Goal: Task Accomplishment & Management: Manage account settings

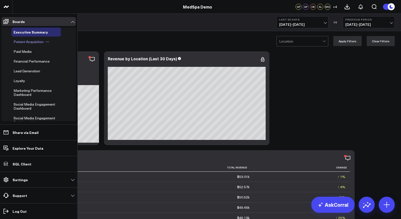
click at [21, 41] on span "Patient Acquisition" at bounding box center [29, 41] width 30 height 5
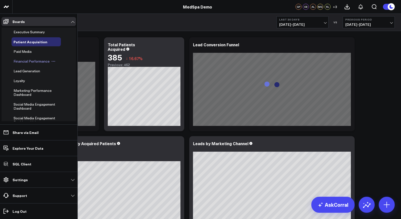
click at [25, 61] on span "Financial Performance" at bounding box center [32, 61] width 36 height 5
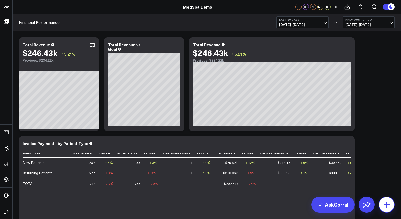
click at [386, 203] on icon at bounding box center [387, 205] width 8 height 8
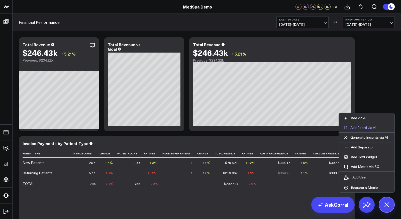
click at [364, 127] on p "Add Board via AI" at bounding box center [363, 128] width 26 height 5
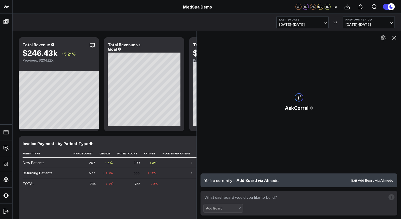
click at [276, 197] on textarea at bounding box center [294, 197] width 183 height 9
type textarea "Paid media report"
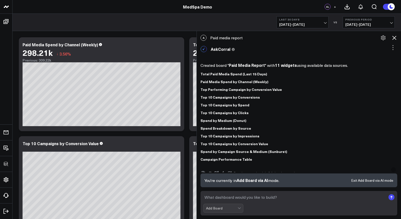
click at [395, 38] on icon at bounding box center [394, 38] width 6 height 6
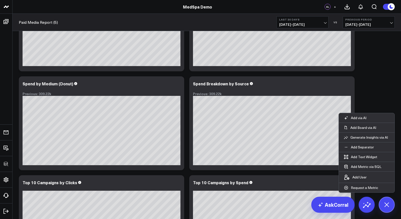
click at [367, 91] on div "Modify via AI Copy link to widget Ask support Remove Create linked copy Executi…" at bounding box center [206, 222] width 381 height 693
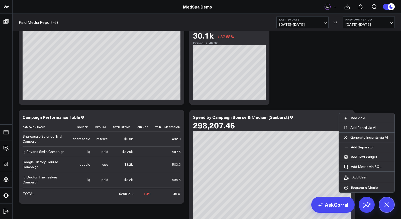
scroll to position [421, 0]
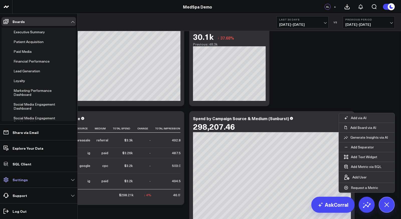
click at [24, 181] on p "Settings" at bounding box center [20, 180] width 15 height 4
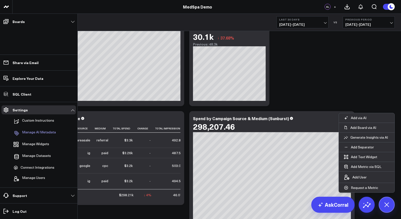
click at [33, 134] on p "Manage AI Metadata" at bounding box center [39, 133] width 34 height 6
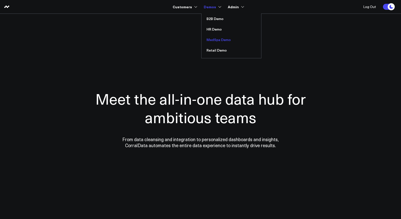
click at [218, 40] on link "MedSpa Demo" at bounding box center [231, 40] width 60 height 11
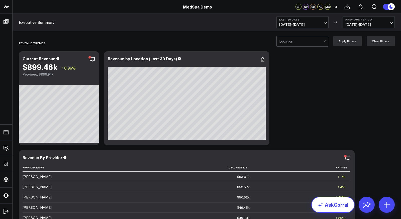
click at [336, 206] on link "AskCorral" at bounding box center [332, 205] width 43 height 16
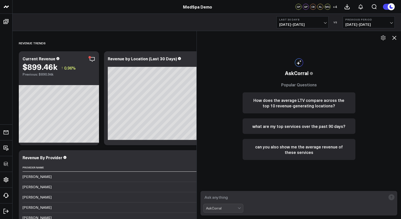
click at [264, 200] on textarea at bounding box center [294, 197] width 183 height 9
type textarea "what are my best performing services in the past 90 days?"
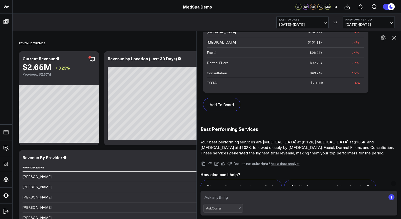
scroll to position [280, 0]
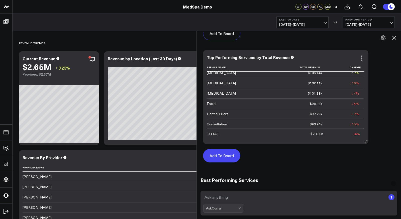
click at [223, 155] on button "Add To Board" at bounding box center [221, 156] width 37 height 14
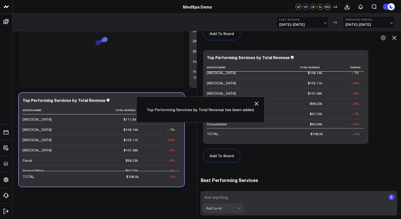
scroll to position [358, 0]
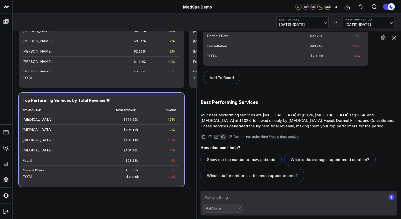
click at [222, 136] on icon at bounding box center [223, 137] width 5 height 5
click at [278, 138] on link "Ask a data analyst" at bounding box center [285, 137] width 29 height 4
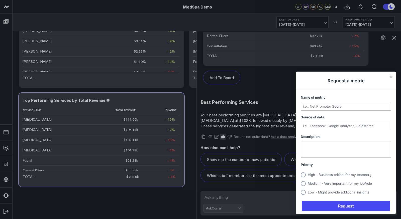
scroll to position [0, 0]
click at [390, 76] on button "Close" at bounding box center [391, 77] width 4 height 4
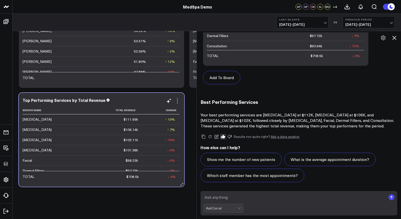
click at [178, 101] on icon at bounding box center [177, 101] width 6 height 6
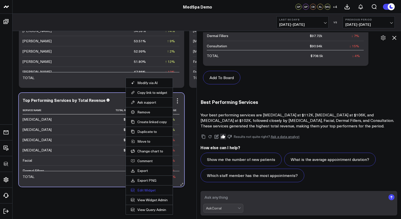
click at [149, 188] on button "Edit Widget" at bounding box center [149, 190] width 37 height 5
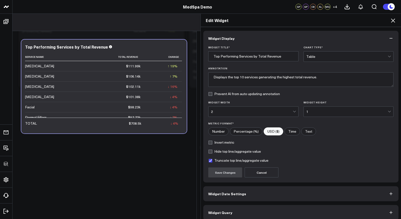
click at [394, 20] on icon at bounding box center [393, 21] width 6 height 6
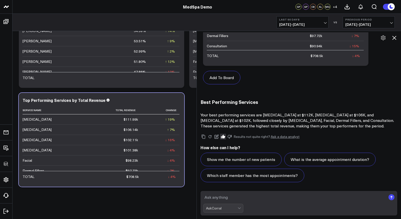
click at [394, 38] on icon at bounding box center [394, 38] width 6 height 6
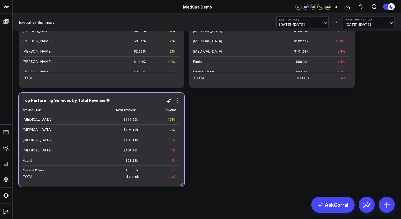
click at [175, 102] on icon at bounding box center [177, 101] width 6 height 6
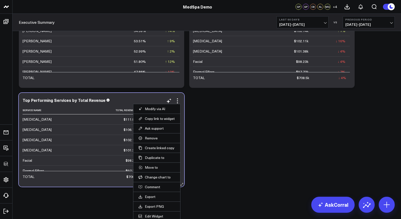
scroll to position [1307, 0]
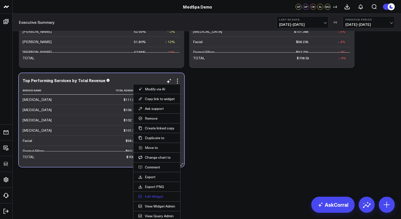
click at [154, 194] on button "Edit Widget" at bounding box center [156, 196] width 37 height 5
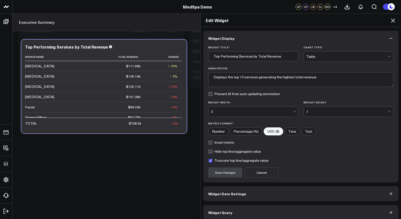
scroll to position [3, 0]
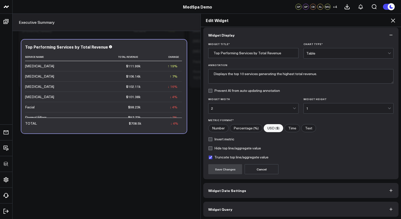
click at [236, 208] on button "Widget Query" at bounding box center [300, 209] width 195 height 15
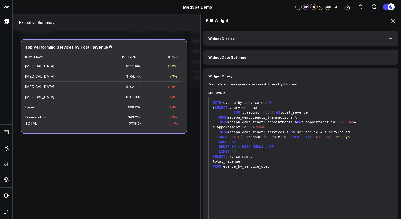
scroll to position [26, 0]
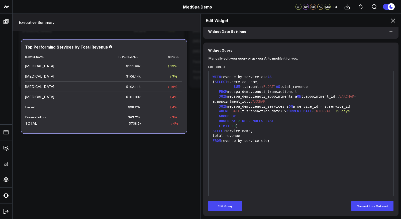
click at [394, 20] on icon at bounding box center [393, 21] width 6 height 6
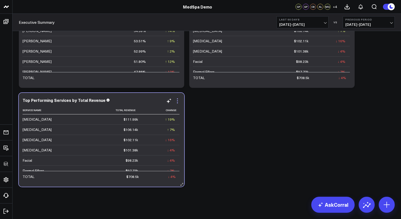
click at [177, 100] on icon at bounding box center [177, 101] width 6 height 6
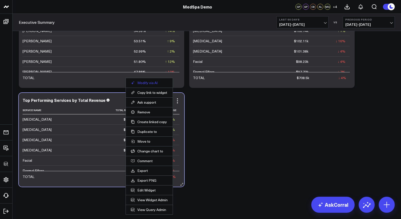
click at [150, 82] on button "Modify via AI" at bounding box center [149, 83] width 37 height 5
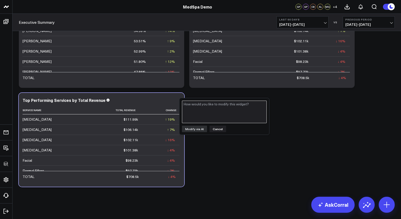
click at [193, 111] on textarea at bounding box center [224, 112] width 85 height 23
type textarea "Add average service AOV"
click at [196, 129] on button "Modify via AI" at bounding box center [194, 129] width 25 height 7
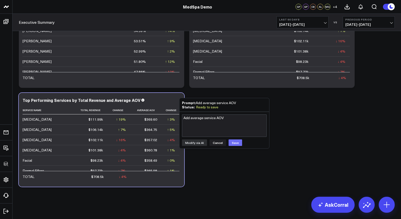
click at [235, 142] on button "Save" at bounding box center [236, 143] width 14 height 7
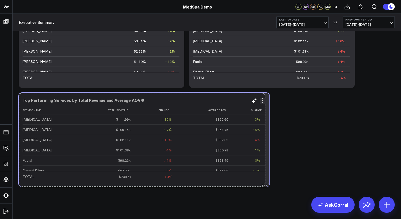
drag, startPoint x: 182, startPoint y: 183, endPoint x: 263, endPoint y: 182, distance: 81.2
click at [263, 182] on div "Top Performing Services by Total Revenue and Average AOV Service Name Total Rev…" at bounding box center [144, 140] width 251 height 94
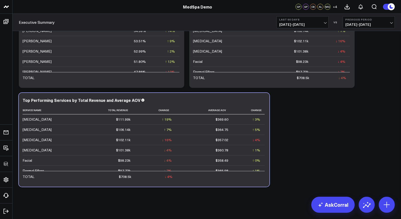
click at [302, 26] on span "06/17/25 - 09/14/25" at bounding box center [302, 25] width 47 height 4
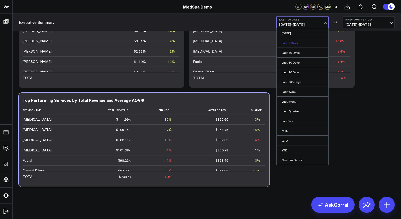
click at [289, 43] on link "Last 7 Days" at bounding box center [303, 43] width 52 height 10
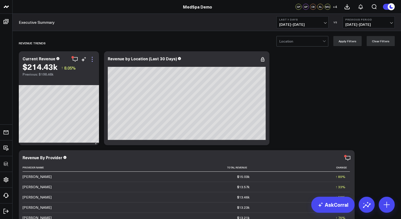
click at [91, 57] on icon at bounding box center [92, 59] width 6 height 6
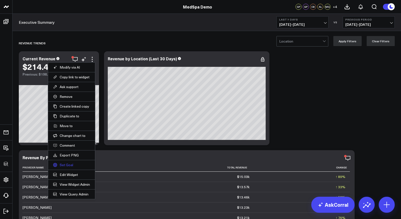
click at [63, 163] on link "Set Goal" at bounding box center [71, 165] width 37 height 5
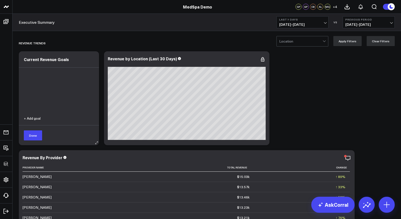
click at [37, 122] on div "+ Add goal" at bounding box center [59, 121] width 80 height 9
click at [36, 119] on button "+ Add goal" at bounding box center [32, 119] width 17 height 4
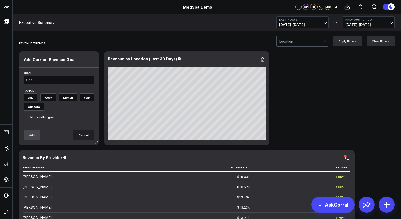
click at [51, 81] on input "text" at bounding box center [59, 80] width 70 height 9
type input "22k"
click at [70, 97] on input "Month" at bounding box center [68, 97] width 18 height 8
radio input "true"
click at [33, 134] on button "Add" at bounding box center [32, 135] width 16 height 10
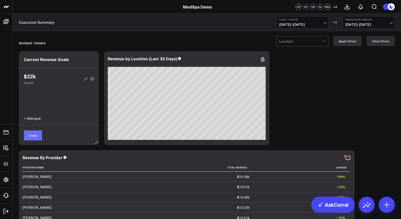
click at [38, 135] on button "Done" at bounding box center [33, 136] width 18 height 10
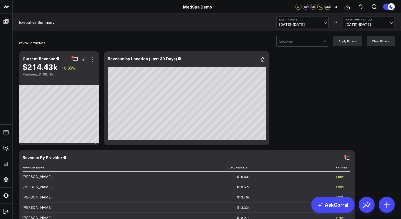
click at [92, 59] on icon at bounding box center [92, 59] width 6 height 6
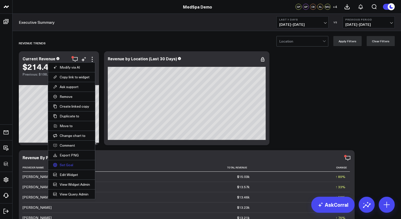
click at [68, 164] on link "Set Goal" at bounding box center [71, 165] width 37 height 5
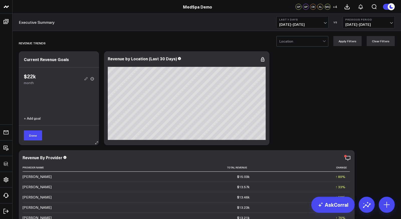
click at [85, 78] on use at bounding box center [86, 78] width 3 height 3
type input "$22k"
radio input "true"
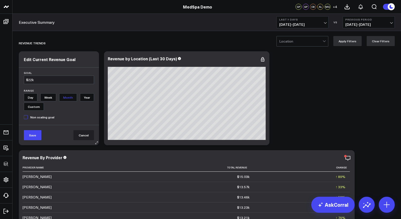
drag, startPoint x: 52, startPoint y: 81, endPoint x: 20, endPoint y: 78, distance: 32.0
click at [20, 78] on div "goal $22k You must enter least 1 digit" at bounding box center [59, 80] width 80 height 18
type input "300k"
click at [36, 138] on button "Save" at bounding box center [33, 135] width 18 height 10
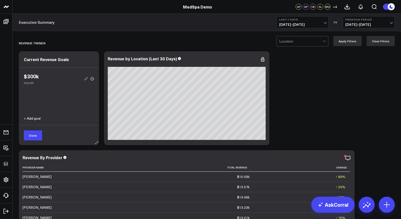
click at [36, 138] on button "Done" at bounding box center [33, 136] width 18 height 10
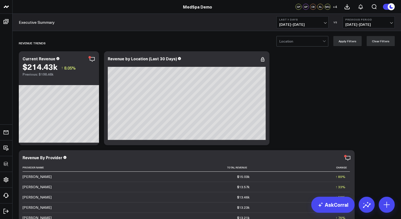
click at [288, 18] on b "Last 7 Days" at bounding box center [302, 19] width 47 height 3
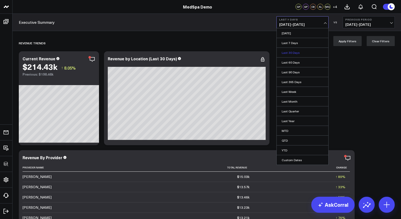
click at [290, 52] on link "Last 30 Days" at bounding box center [303, 53] width 52 height 10
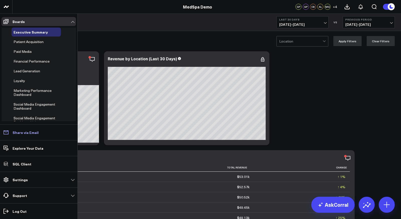
click at [23, 132] on p "Share via Email" at bounding box center [26, 133] width 26 height 4
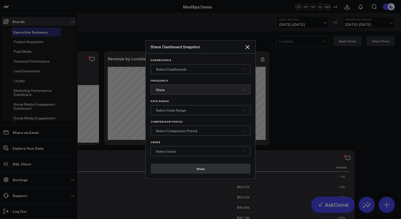
click at [177, 67] on span "Select Dashboards" at bounding box center [171, 69] width 31 height 5
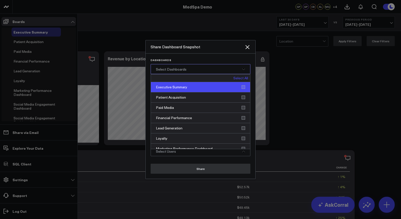
click at [178, 89] on div "Executive Summary" at bounding box center [200, 87] width 99 height 10
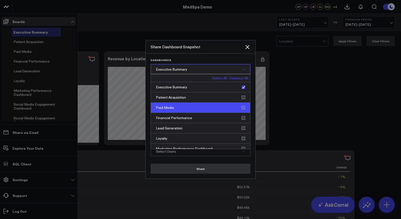
click at [178, 105] on div "Paid Media" at bounding box center [200, 108] width 99 height 10
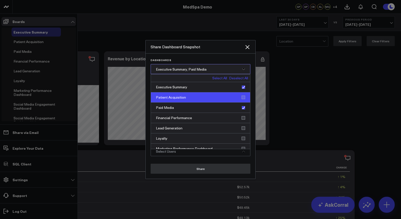
click at [178, 98] on div "Patient Acquisition" at bounding box center [200, 97] width 99 height 10
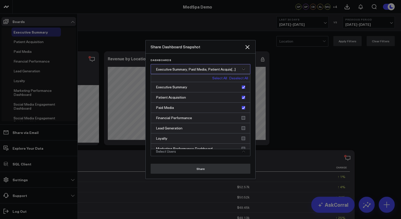
click at [183, 70] on span "Executive Summary, Paid Media, Patient Acquis[...]" at bounding box center [196, 69] width 80 height 5
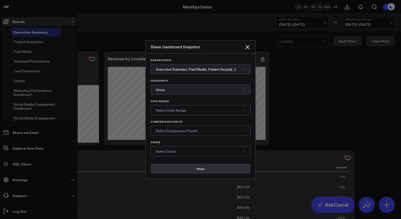
click at [170, 89] on div "Once" at bounding box center [201, 90] width 100 height 10
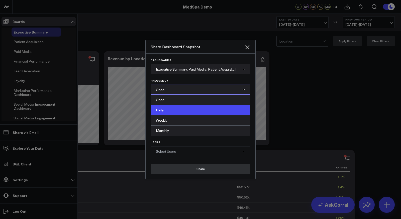
click at [165, 111] on div "Daily" at bounding box center [200, 110] width 99 height 10
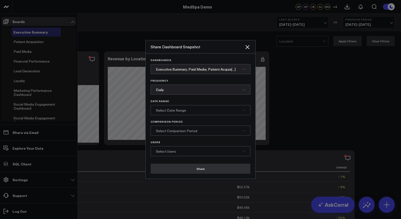
click at [176, 111] on span "Select Date Range" at bounding box center [171, 110] width 30 height 5
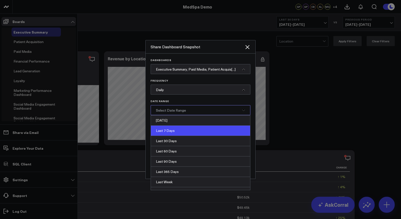
click at [168, 129] on div "Last 7 Days" at bounding box center [200, 131] width 99 height 10
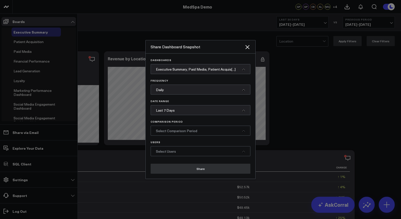
click at [175, 132] on span "Select Comparison Period" at bounding box center [176, 131] width 41 height 5
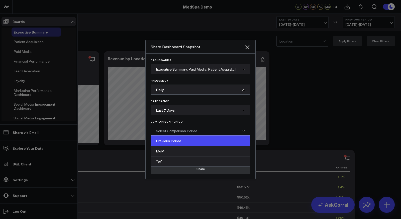
click at [174, 143] on div "Previous Period" at bounding box center [200, 141] width 99 height 10
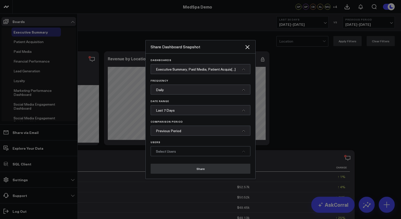
click at [175, 151] on span "Select Users" at bounding box center [166, 151] width 20 height 5
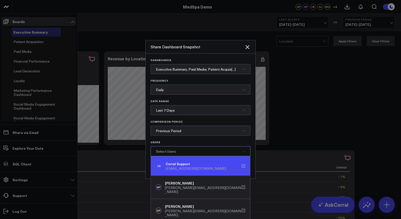
click at [184, 169] on div "support@corraldata.com" at bounding box center [196, 169] width 60 height 4
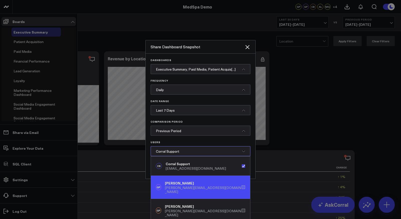
click at [184, 188] on div "gareth+medspademo@corraldata.com" at bounding box center [203, 190] width 77 height 8
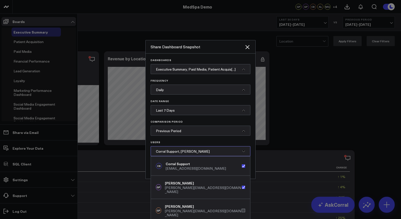
click at [191, 151] on span "Corral Support, Gareth Price" at bounding box center [183, 151] width 54 height 5
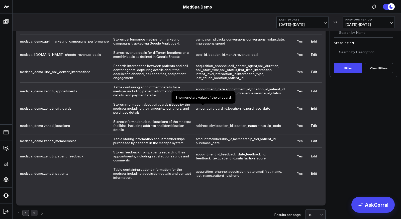
scroll to position [46, 0]
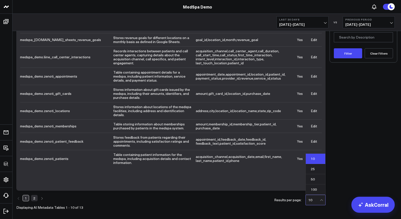
click at [311, 198] on div "10" at bounding box center [314, 200] width 12 height 4
click at [315, 177] on div "50" at bounding box center [316, 179] width 20 height 10
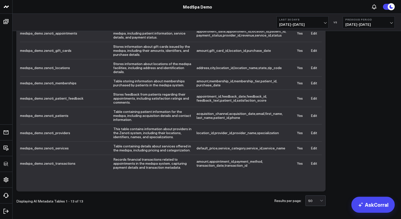
scroll to position [89, 0]
click at [315, 115] on link "Edit" at bounding box center [314, 115] width 6 height 5
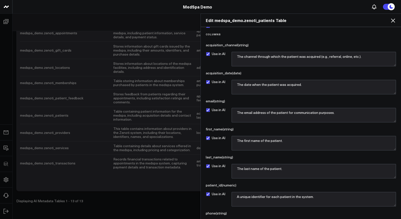
scroll to position [64, 0]
